Goal: Task Accomplishment & Management: Manage account settings

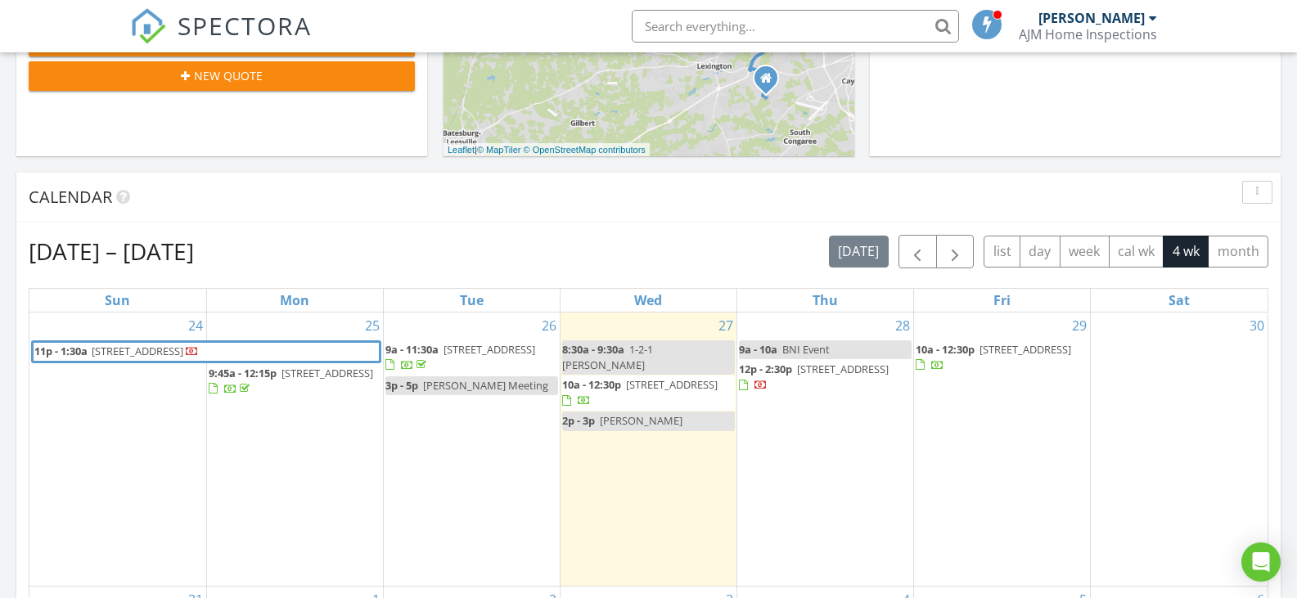
scroll to position [573, 0]
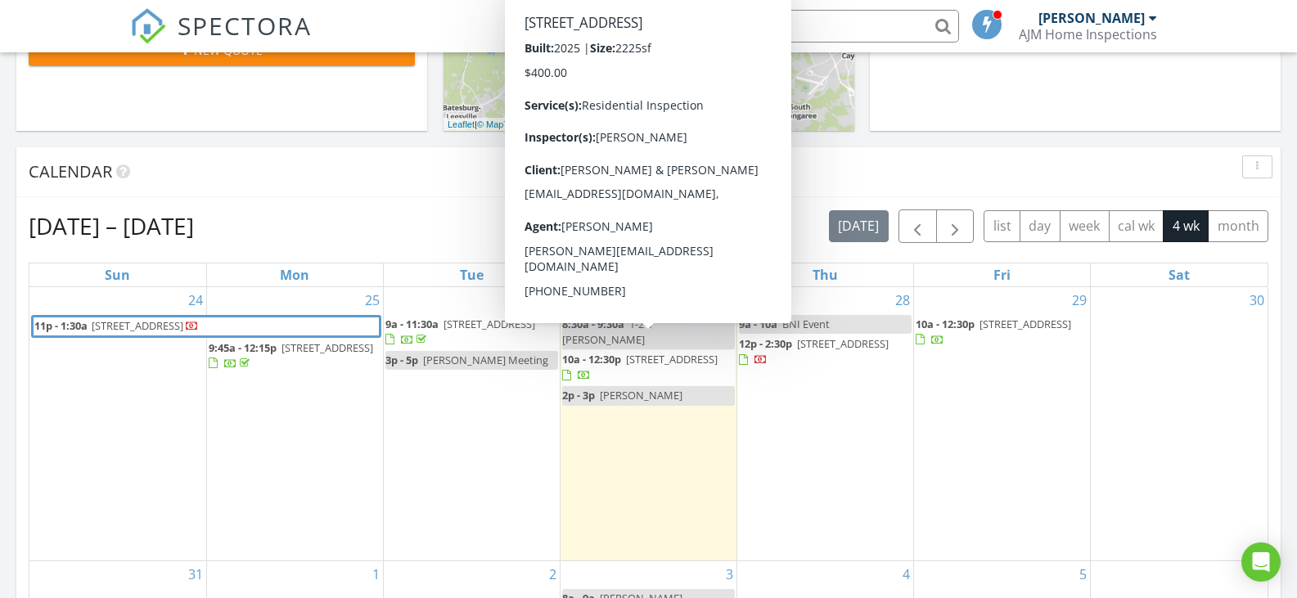
click at [660, 352] on span "[STREET_ADDRESS]" at bounding box center [672, 359] width 92 height 15
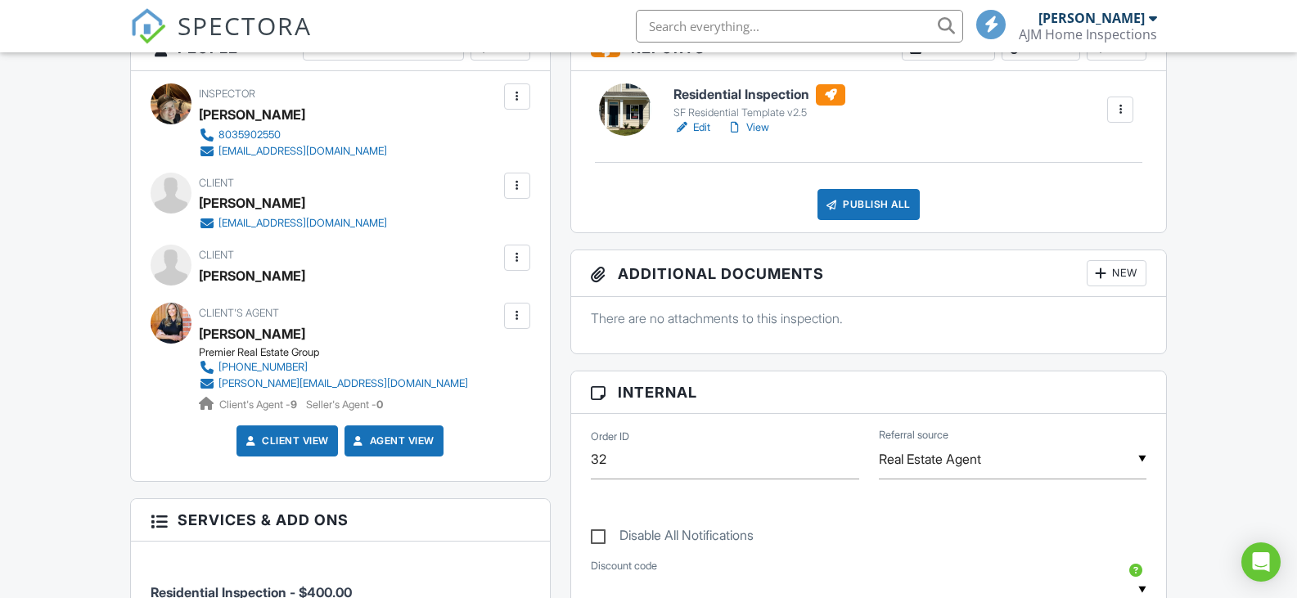
scroll to position [246, 0]
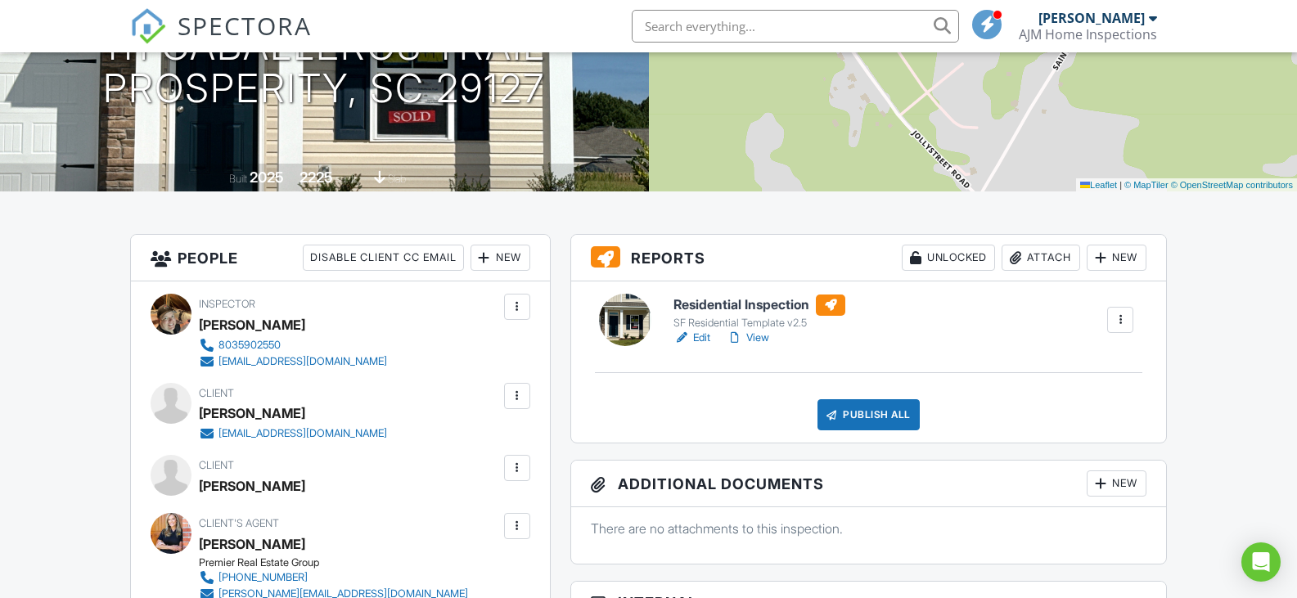
click at [701, 336] on link "Edit" at bounding box center [692, 338] width 37 height 16
